Goal: Information Seeking & Learning: Find specific fact

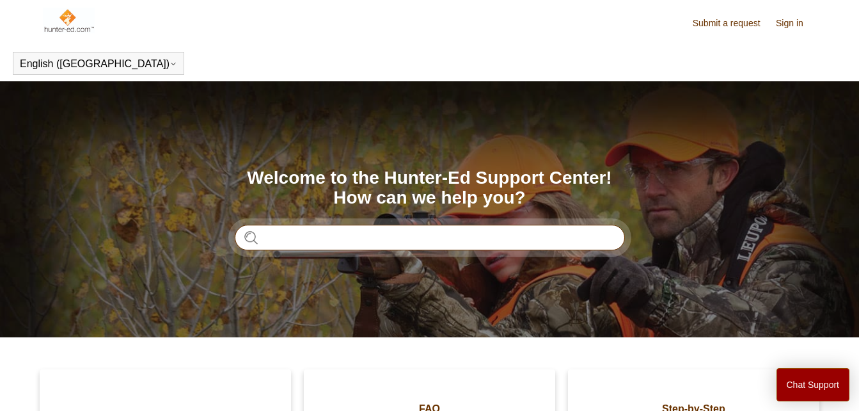
click at [276, 243] on input "Search" at bounding box center [430, 238] width 390 height 26
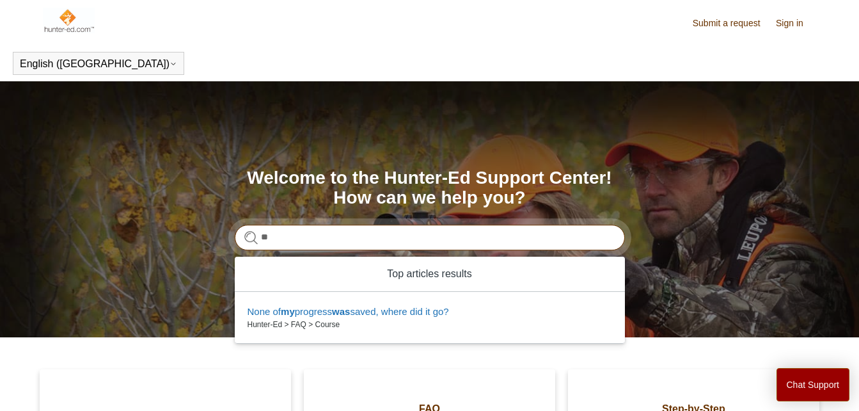
type input "*"
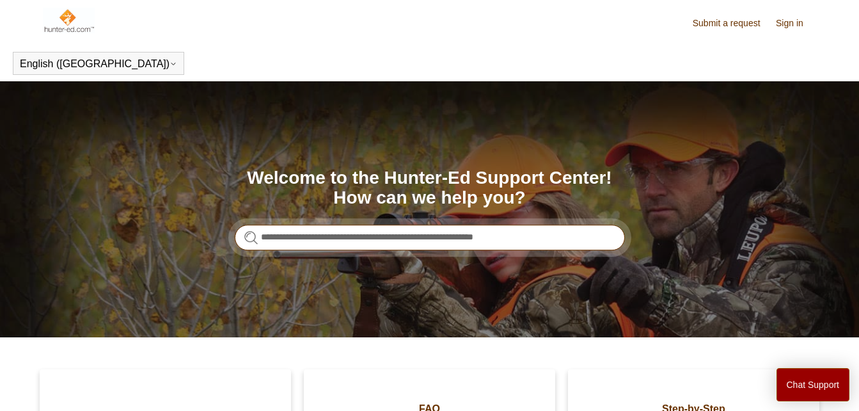
type input "**********"
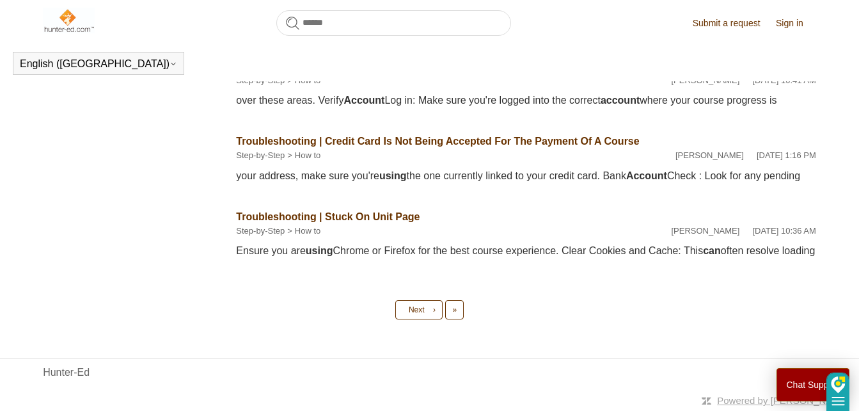
scroll to position [793, 0]
click at [428, 311] on link "Next ›" at bounding box center [418, 309] width 47 height 19
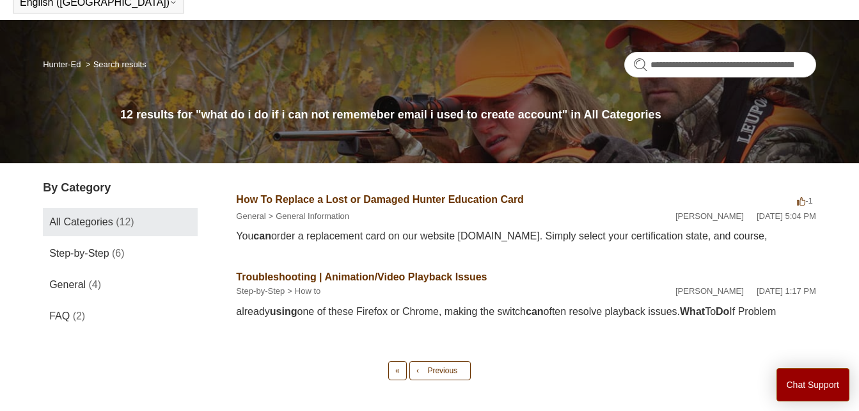
scroll to position [139, 0]
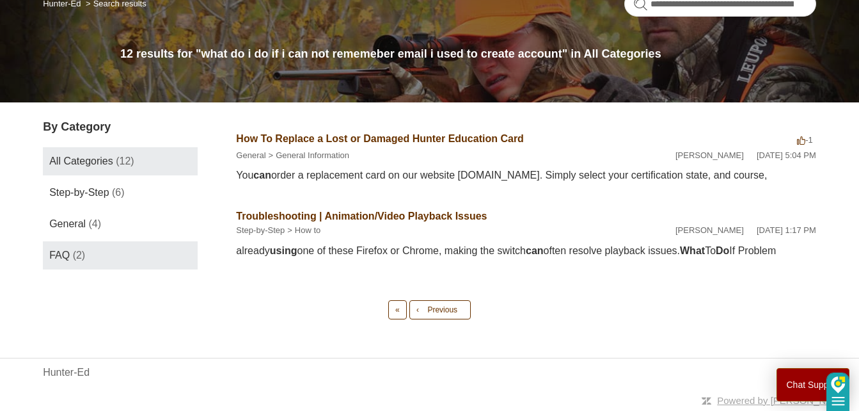
click at [63, 249] on span "FAQ" at bounding box center [59, 254] width 20 height 11
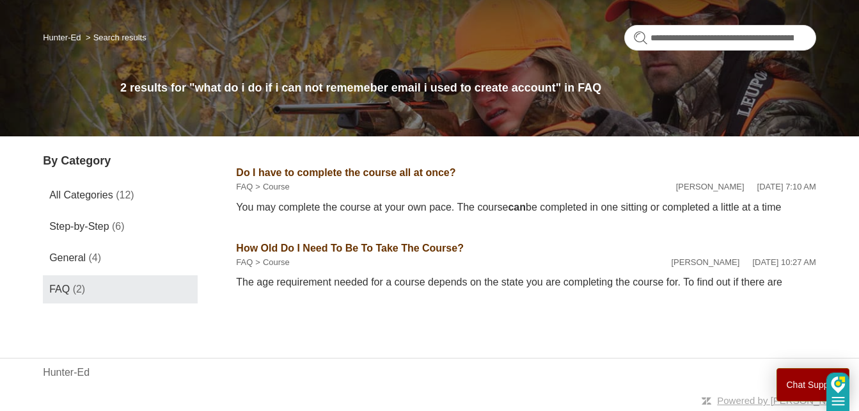
scroll to position [118, 0]
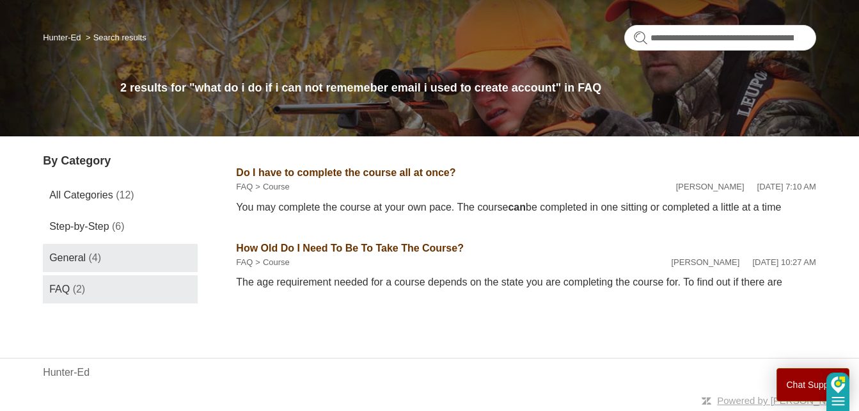
click at [75, 252] on span "General" at bounding box center [67, 257] width 36 height 11
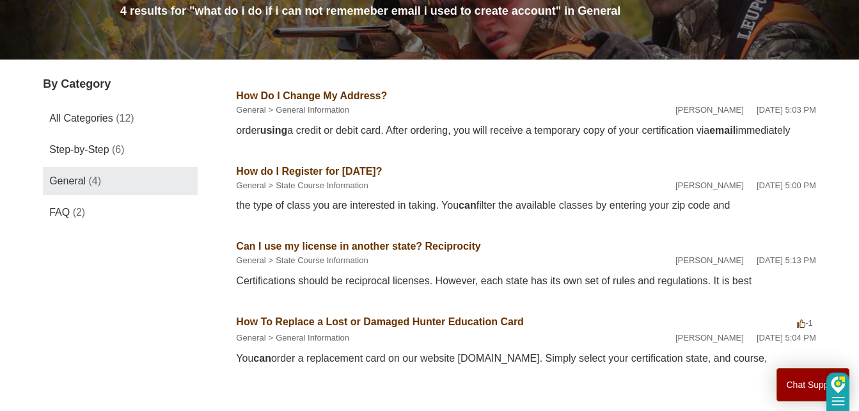
scroll to position [199, 0]
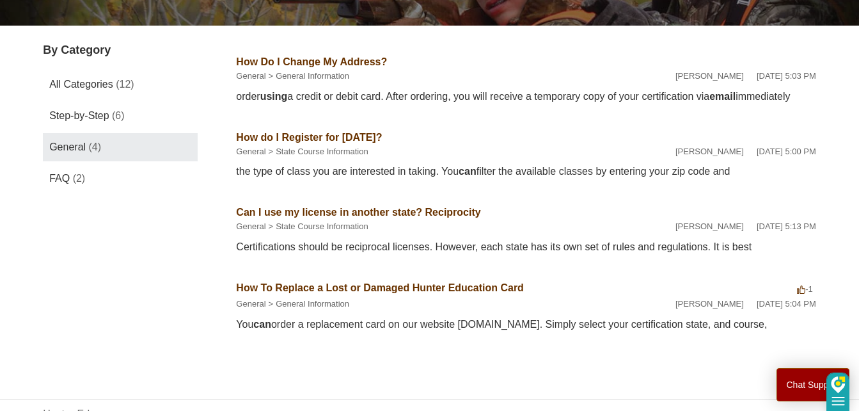
click at [492, 332] on div "You can order a replacement card on our website [DOMAIN_NAME]. Simply select yo…" at bounding box center [526, 324] width 580 height 15
drag, startPoint x: 488, startPoint y: 338, endPoint x: 605, endPoint y: 331, distance: 117.3
click at [605, 331] on div "You can order a replacement card on our website [DOMAIN_NAME]. Simply select yo…" at bounding box center [526, 324] width 580 height 15
copy div "[DOMAIN_NAME]"
